Goal: Check status: Check status

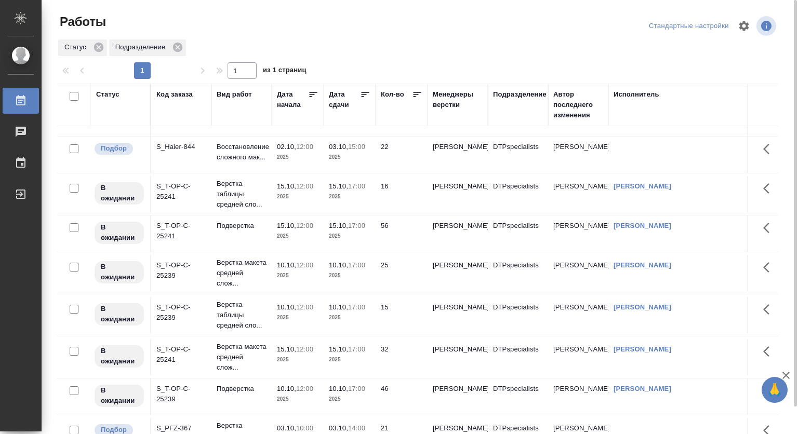
scroll to position [50, 0]
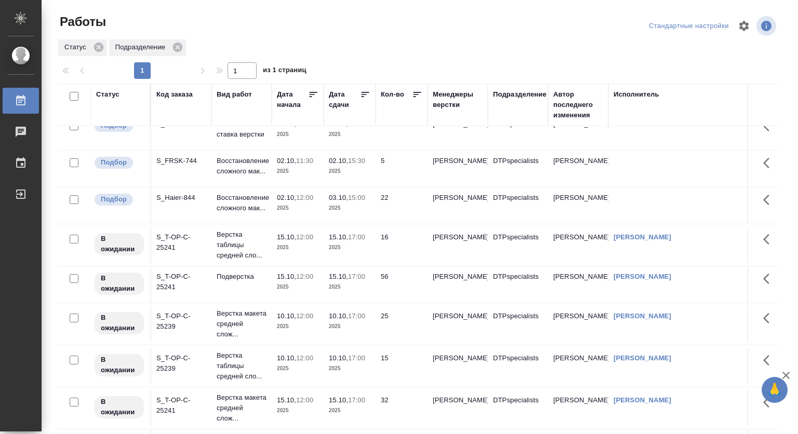
click at [289, 177] on p "2025" at bounding box center [298, 171] width 42 height 10
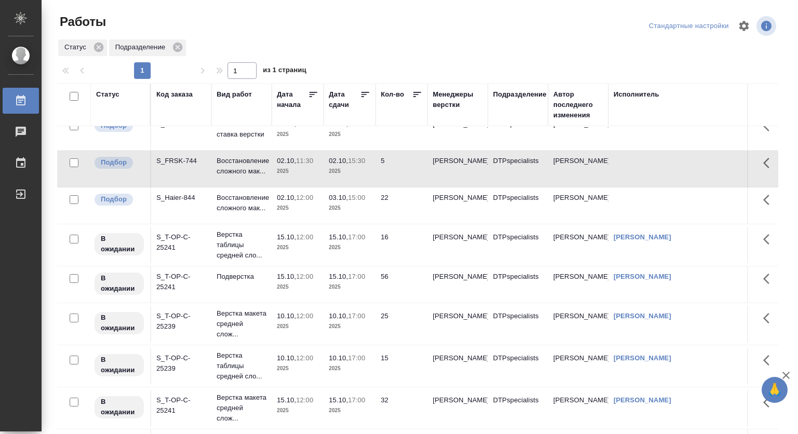
click at [289, 177] on p "2025" at bounding box center [298, 171] width 42 height 10
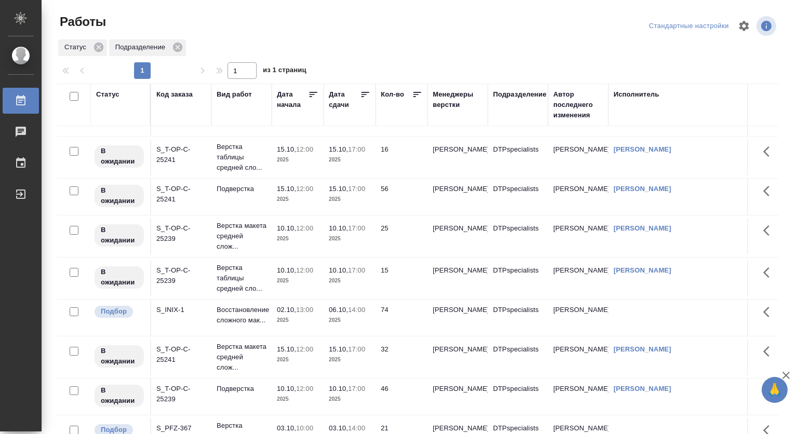
scroll to position [154, 0]
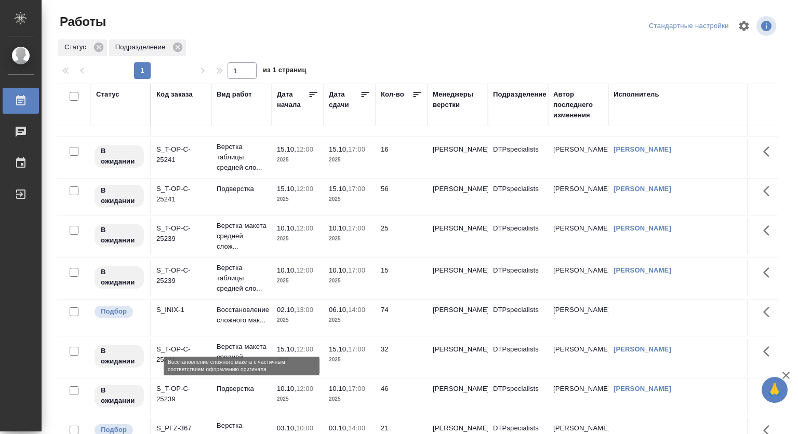
click at [250, 326] on p "Восстановление сложного мак..." at bounding box center [242, 315] width 50 height 21
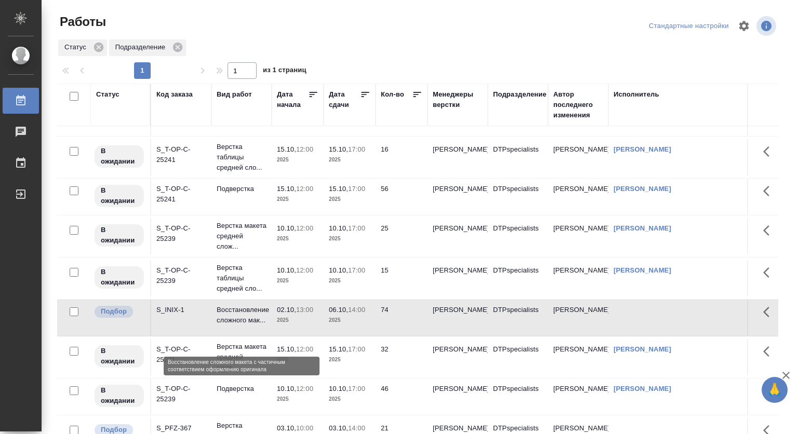
click at [229, 326] on p "Восстановление сложного мак..." at bounding box center [242, 315] width 50 height 21
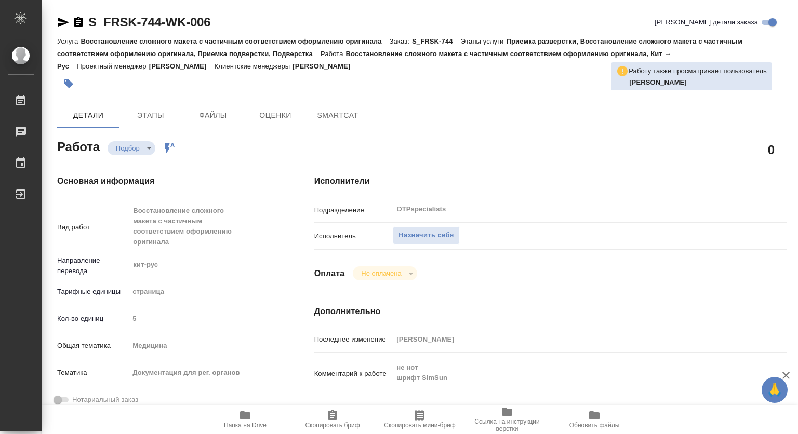
type textarea "x"
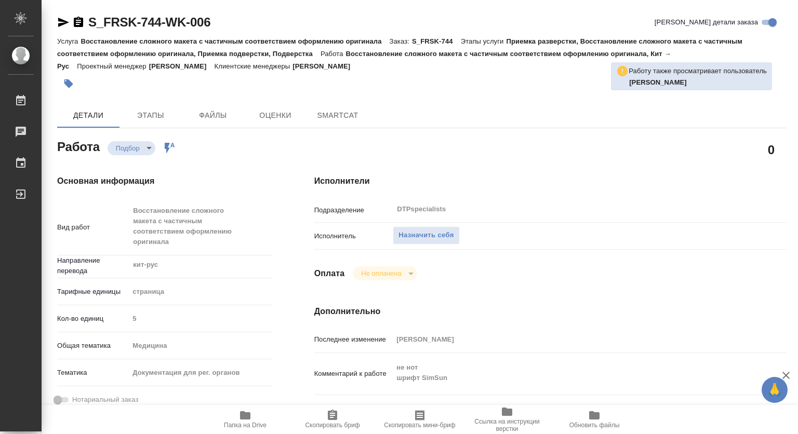
type textarea "x"
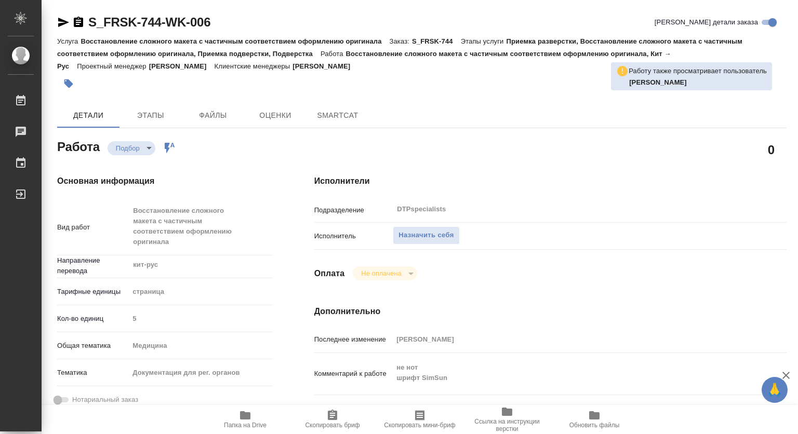
type textarea "x"
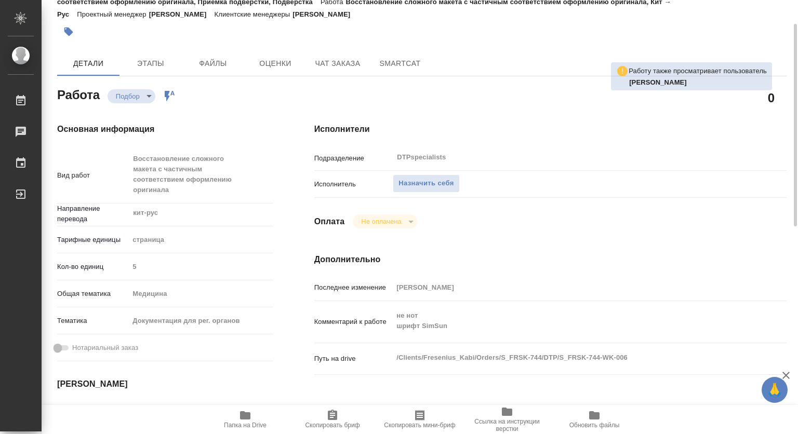
scroll to position [104, 0]
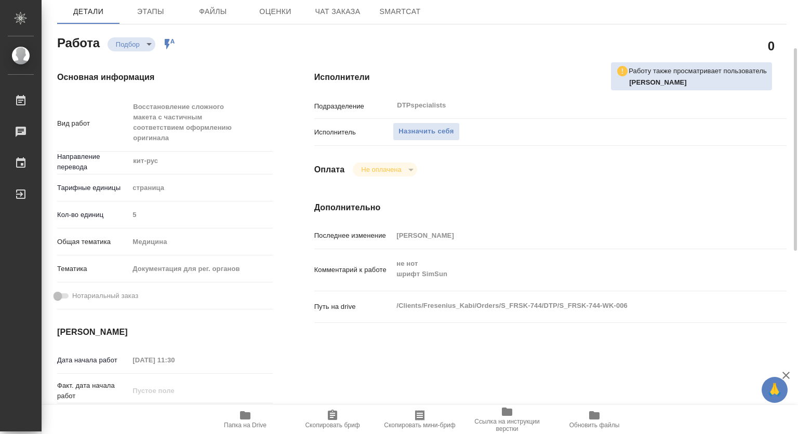
type textarea "x"
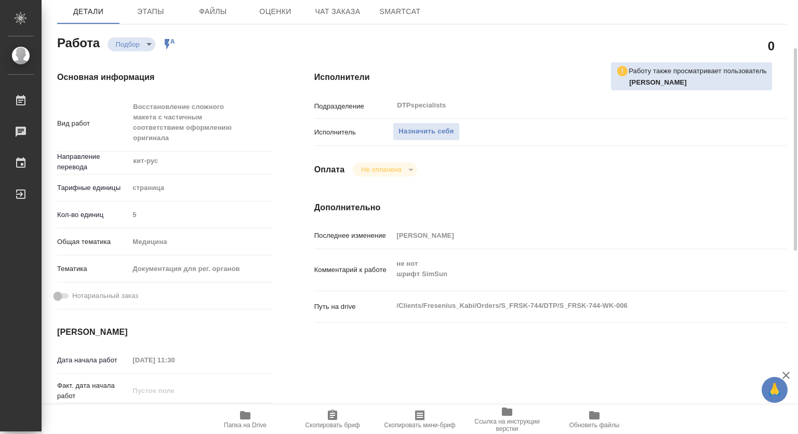
click at [242, 420] on icon "button" at bounding box center [245, 415] width 12 height 12
type textarea "x"
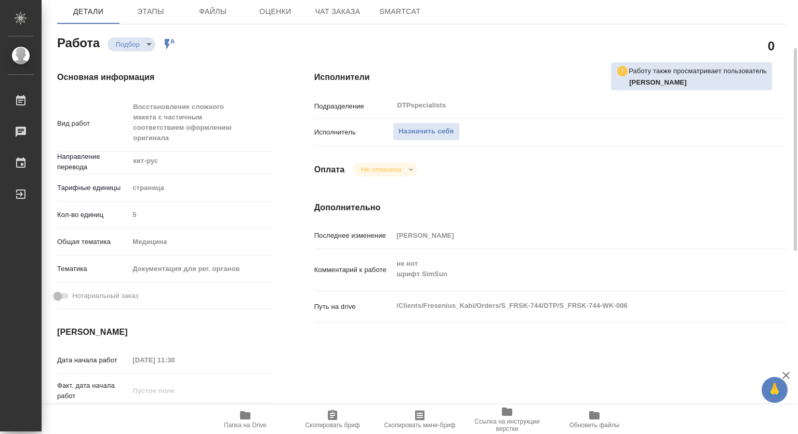
type textarea "x"
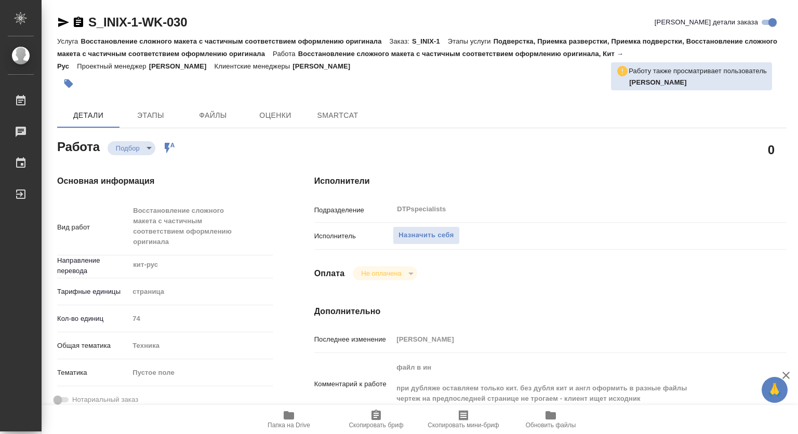
type textarea "x"
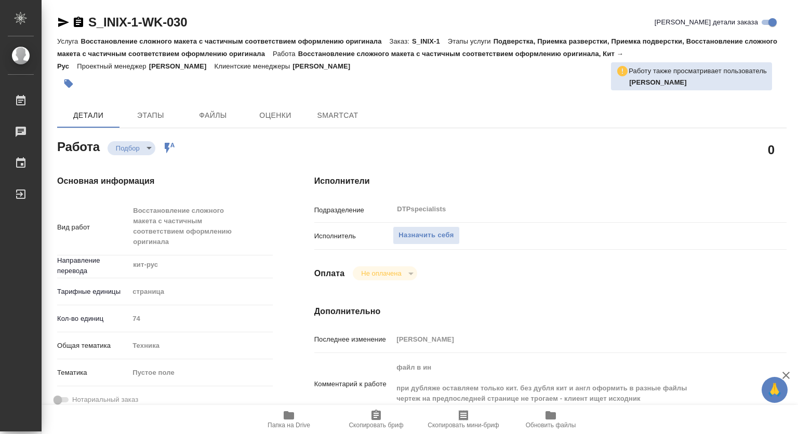
type textarea "x"
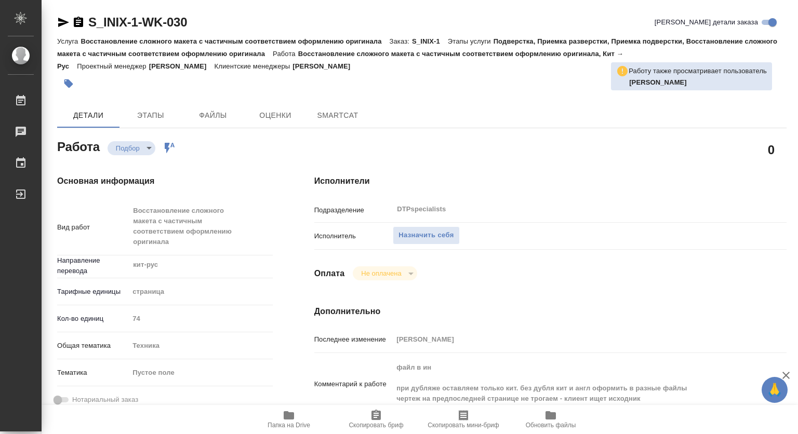
type textarea "x"
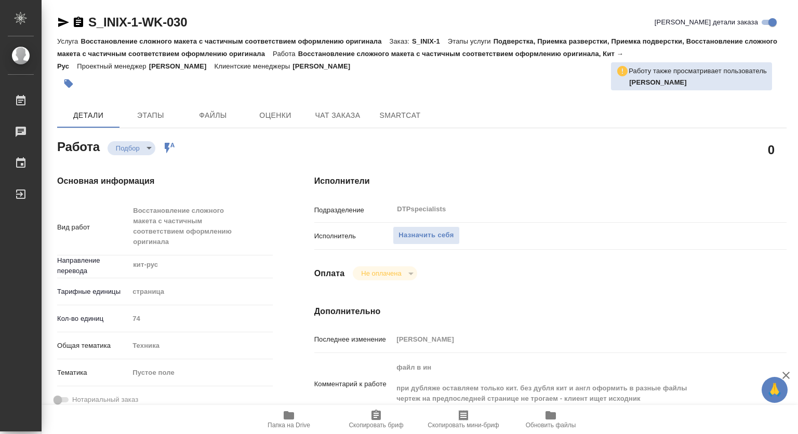
type textarea "x"
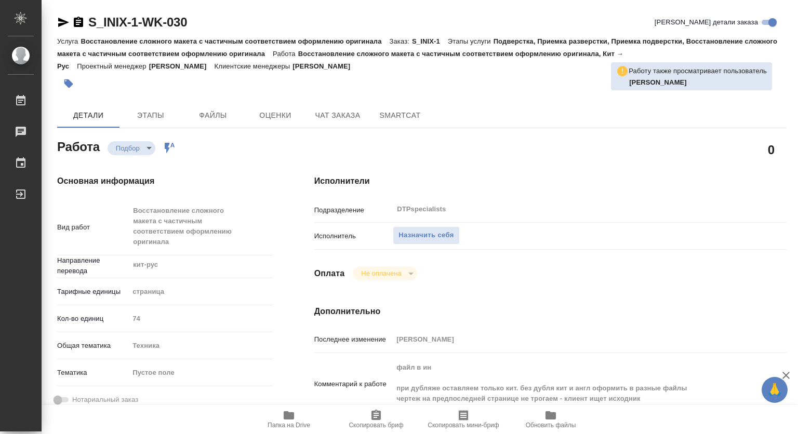
type textarea "x"
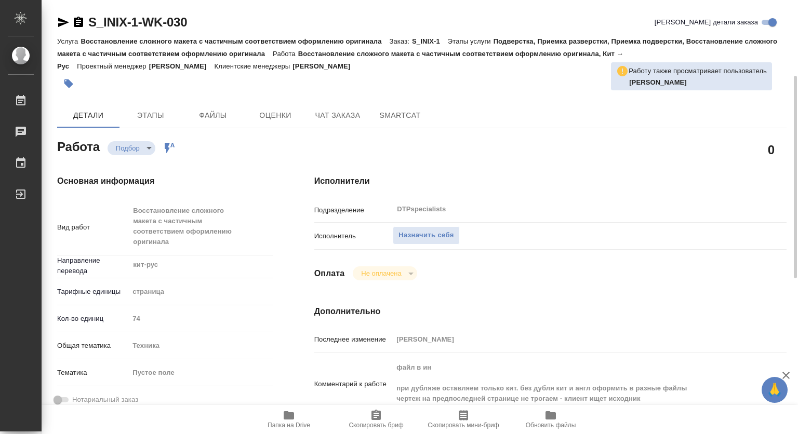
scroll to position [52, 0]
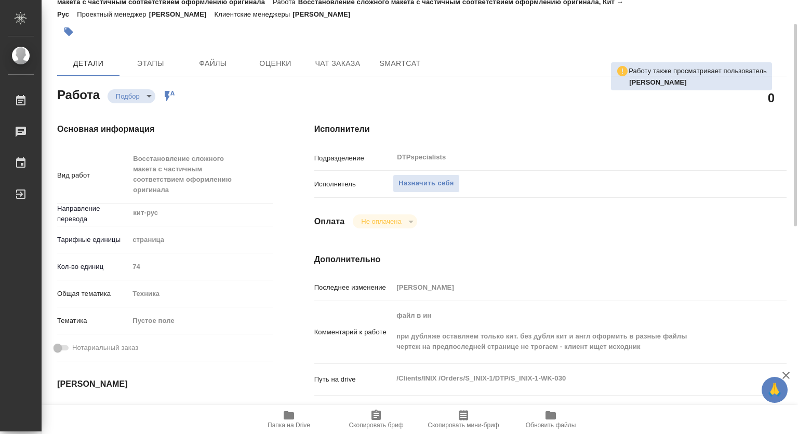
click at [287, 414] on icon "button" at bounding box center [289, 415] width 10 height 8
